Goal: Obtain resource: Obtain resource

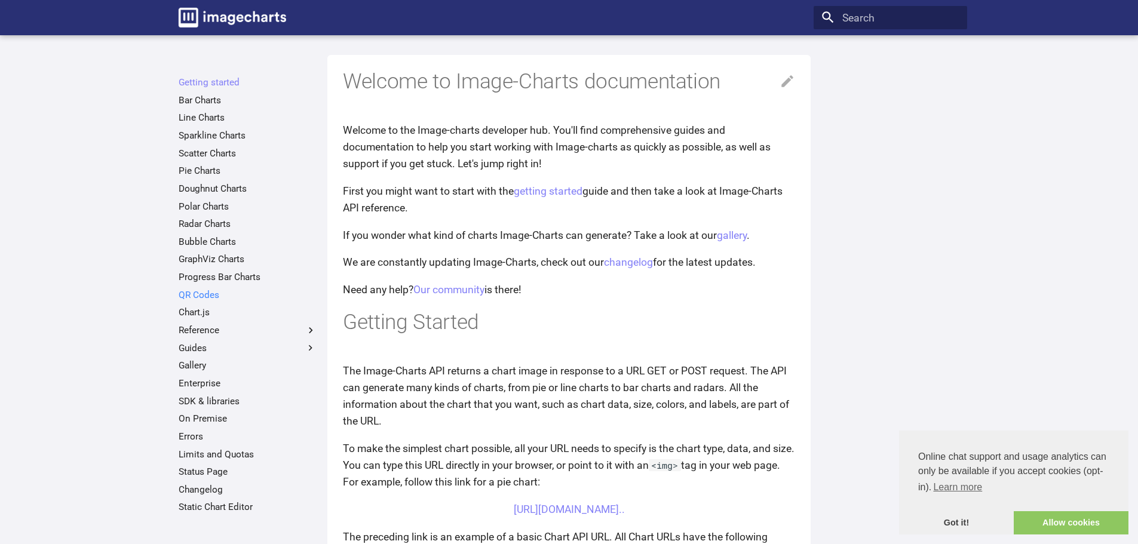
click at [243, 296] on link "QR Codes" at bounding box center [248, 295] width 138 height 12
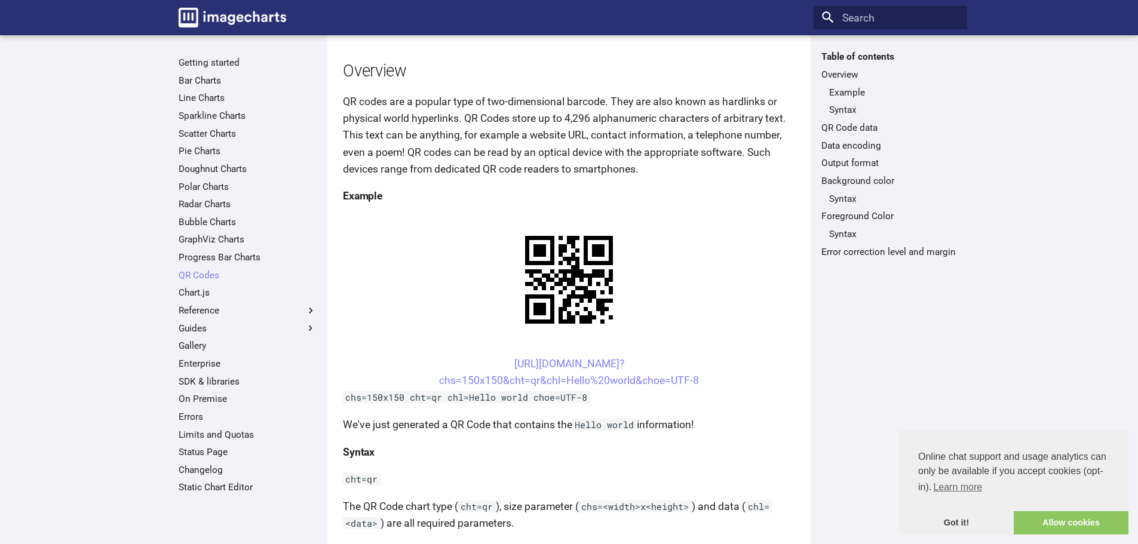
scroll to position [179, 0]
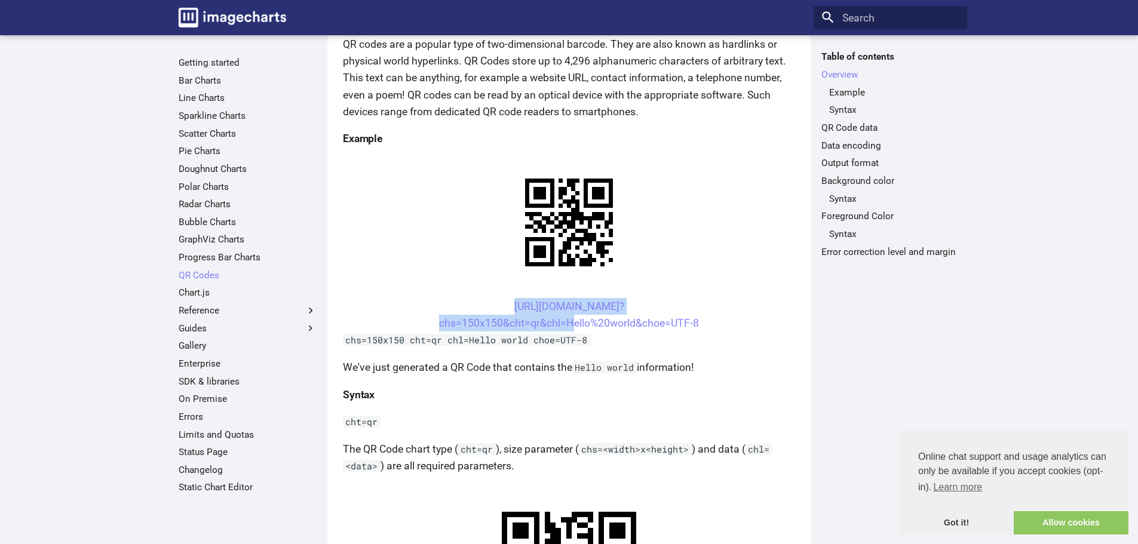
drag, startPoint x: 488, startPoint y: 190, endPoint x: 565, endPoint y: 217, distance: 81.6
click at [565, 298] on center "[URL][DOMAIN_NAME]? chs=150x150&cht=qr&chl=Hello%20world&choe=UTF-8" at bounding box center [569, 314] width 452 height 33
copy link "[URL][DOMAIN_NAME]? chs=150x150&cht=qr&chl="
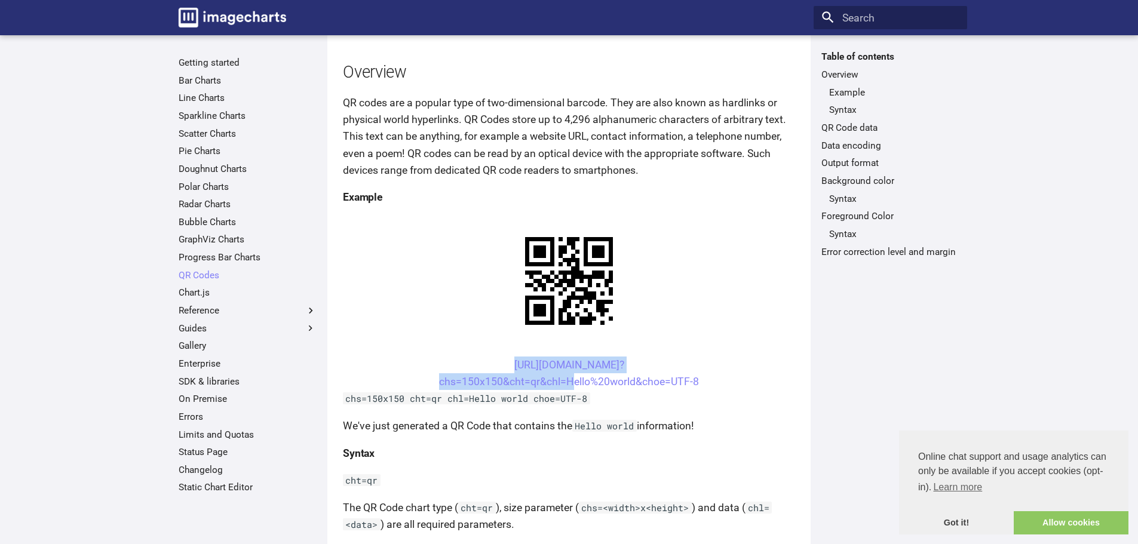
scroll to position [119, 0]
